Goal: Information Seeking & Learning: Learn about a topic

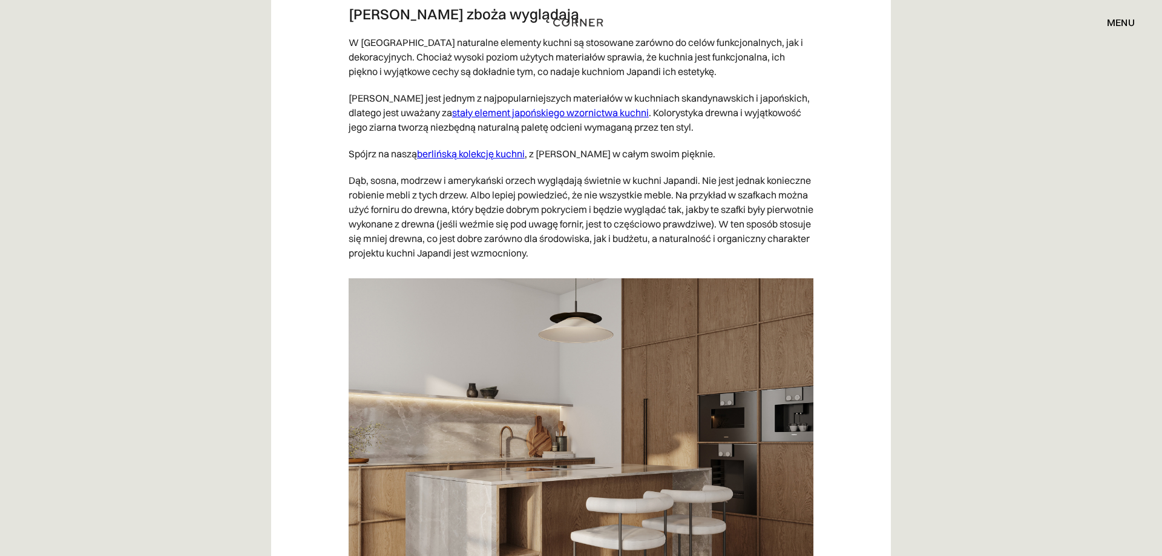
scroll to position [4259, 0]
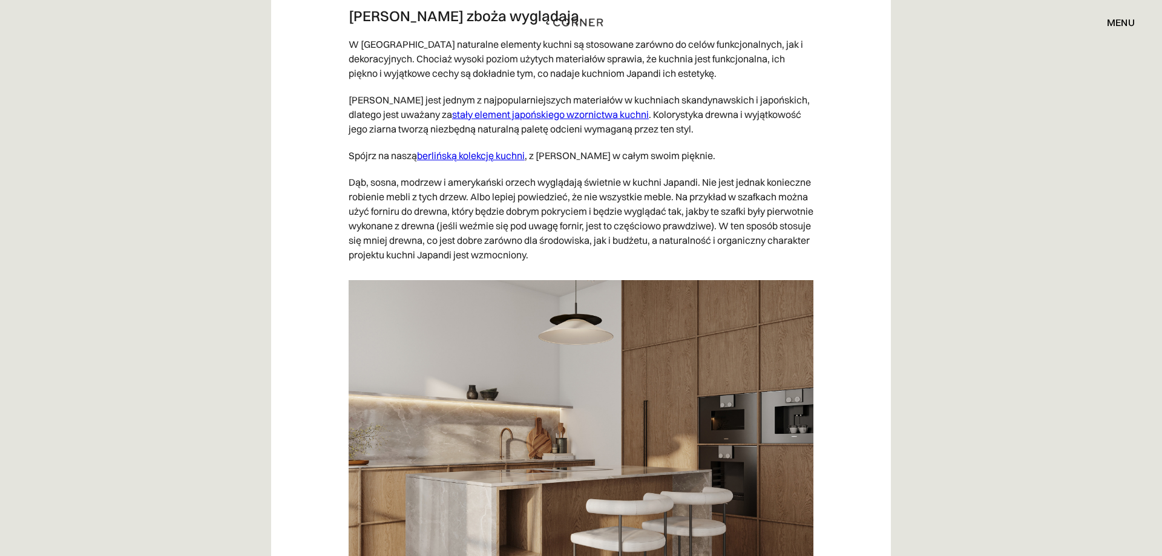
click at [485, 162] on link "berlińską kolekcję kuchni" at bounding box center [471, 155] width 108 height 12
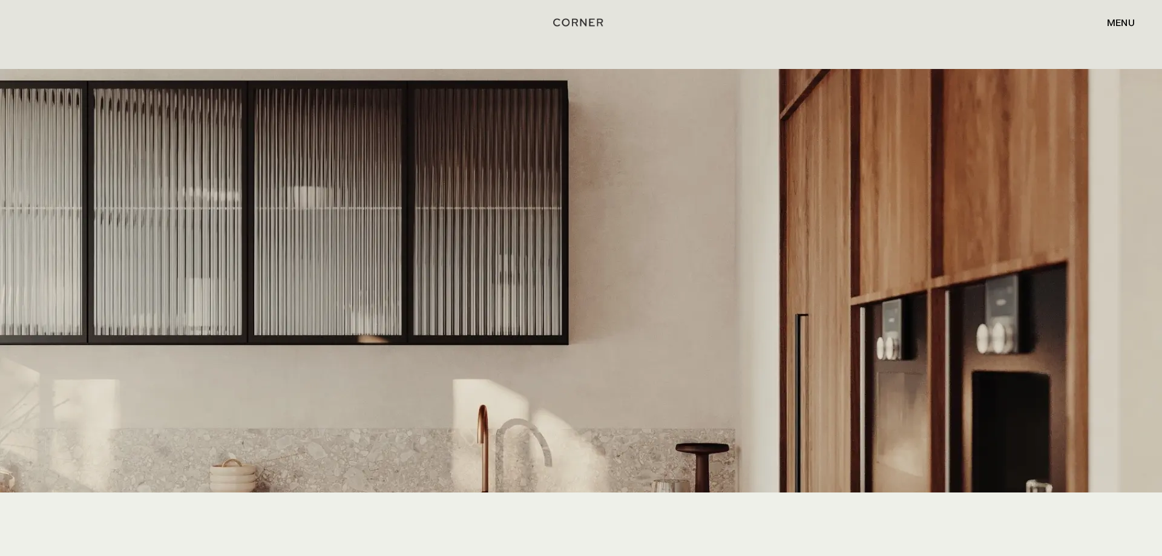
scroll to position [2407, 0]
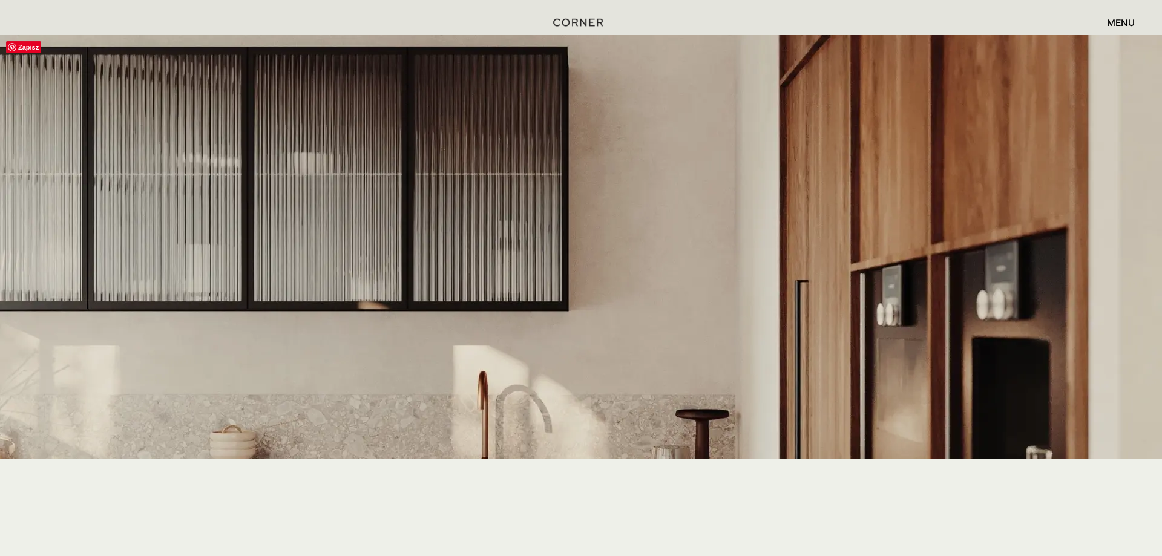
click at [511, 186] on img at bounding box center [581, 362] width 1162 height 654
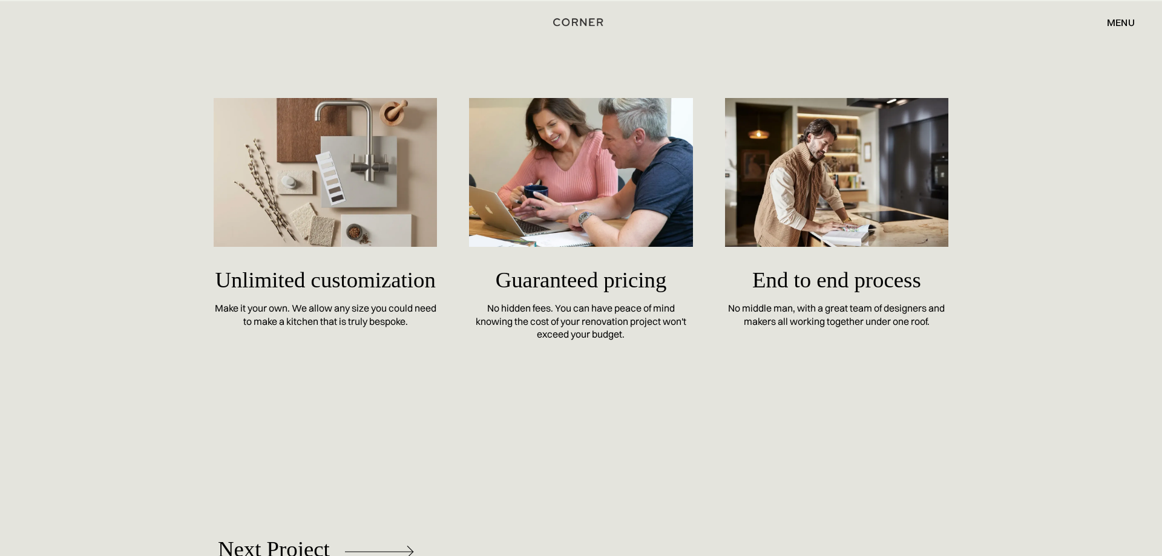
scroll to position [5185, 0]
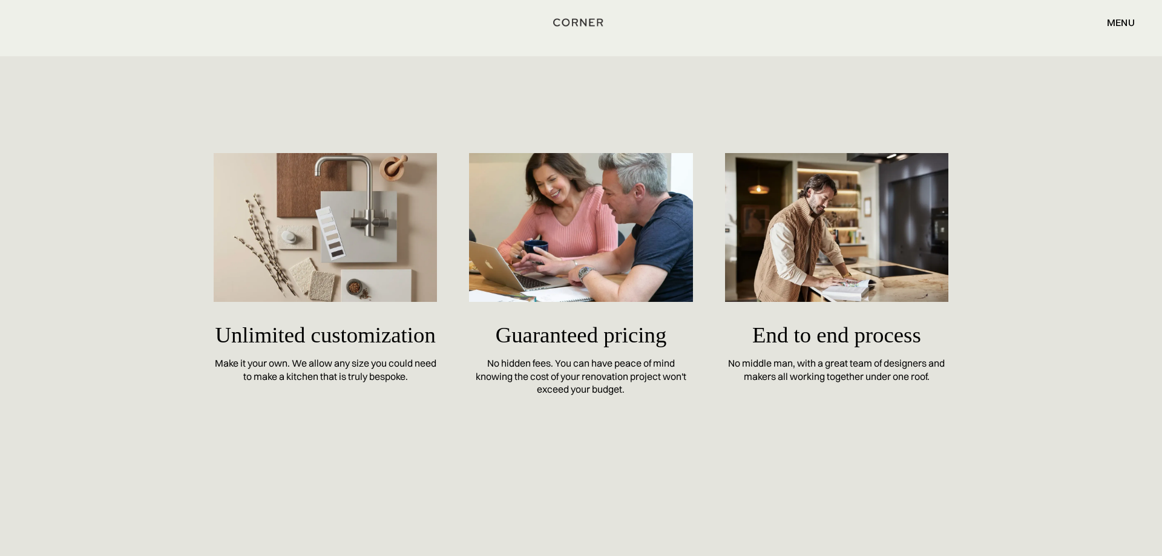
click at [371, 244] on img at bounding box center [326, 227] width 224 height 149
click at [370, 242] on img at bounding box center [326, 227] width 224 height 149
click at [352, 229] on img at bounding box center [326, 227] width 224 height 149
click at [398, 174] on img at bounding box center [326, 227] width 224 height 149
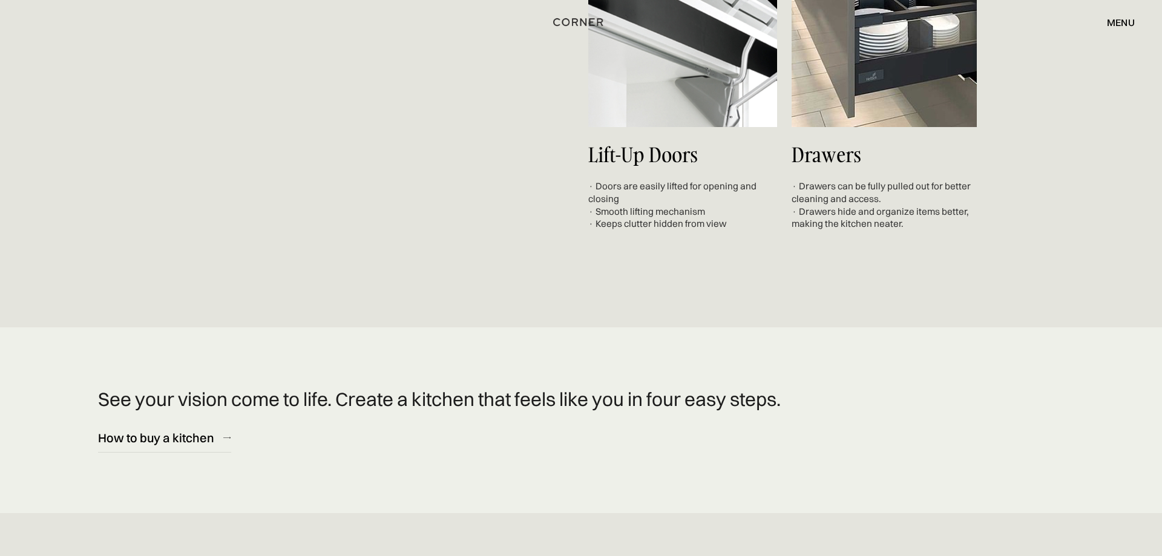
scroll to position [4691, 0]
